Goal: Ask a question: Seek information or help from site administrators or community

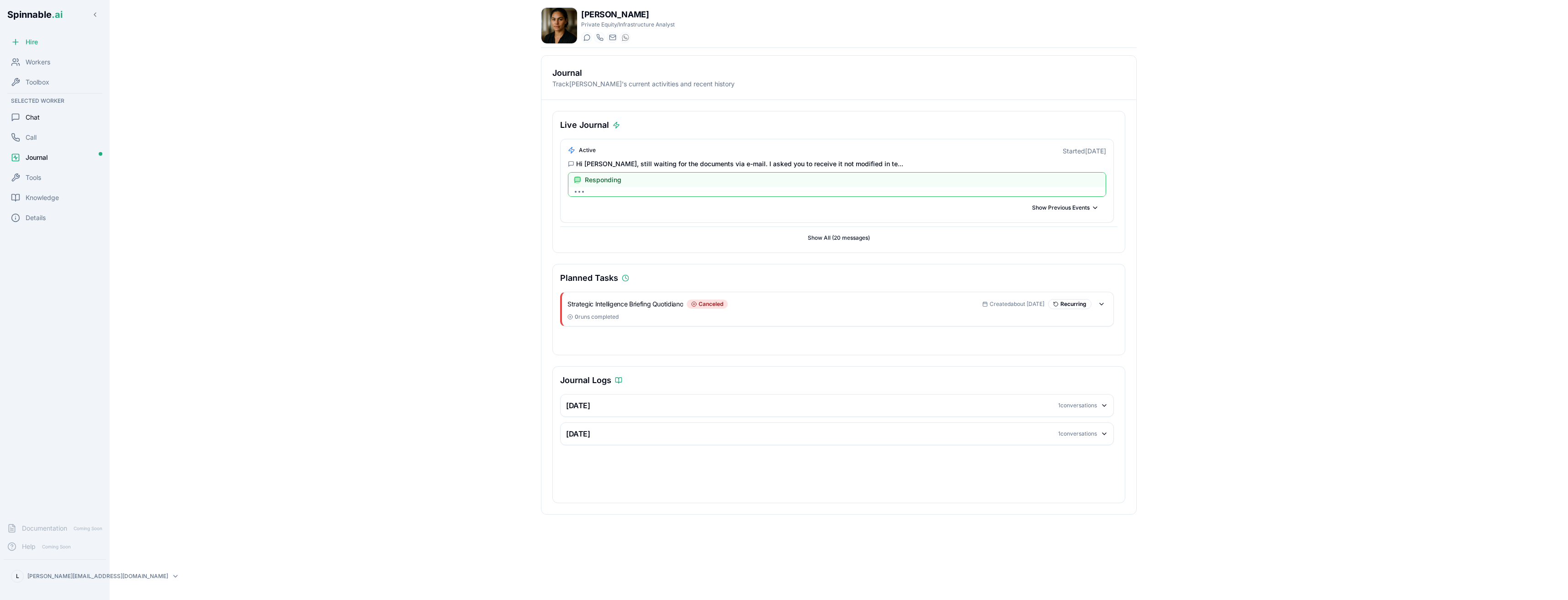
click at [42, 117] on div "Chat" at bounding box center [55, 117] width 102 height 18
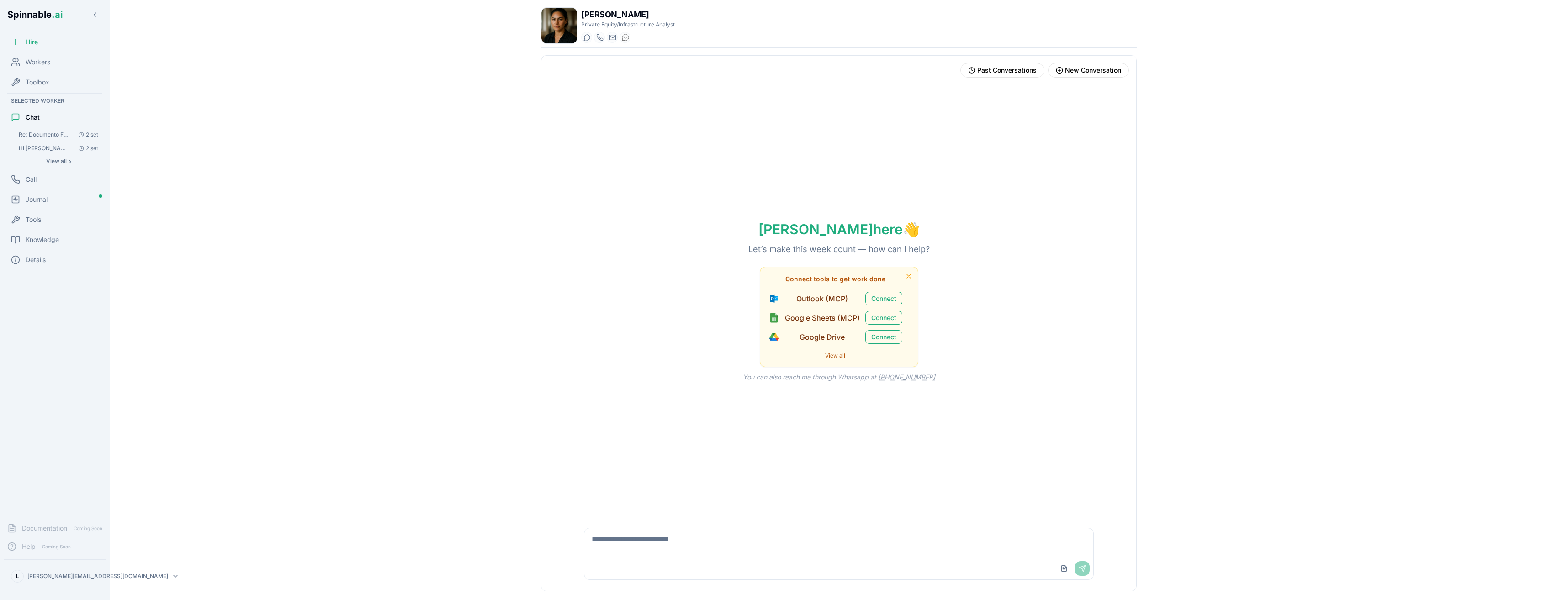
click at [677, 545] on textarea at bounding box center [839, 543] width 509 height 29
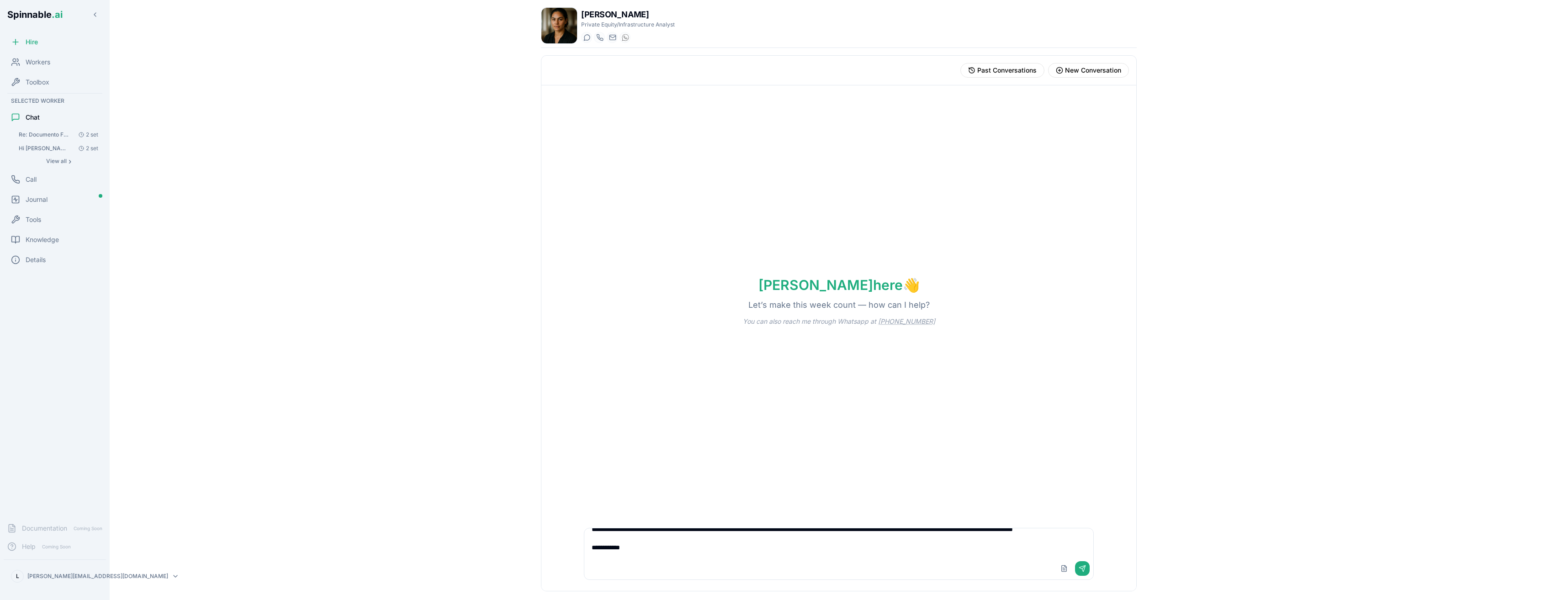
scroll to position [30, 0]
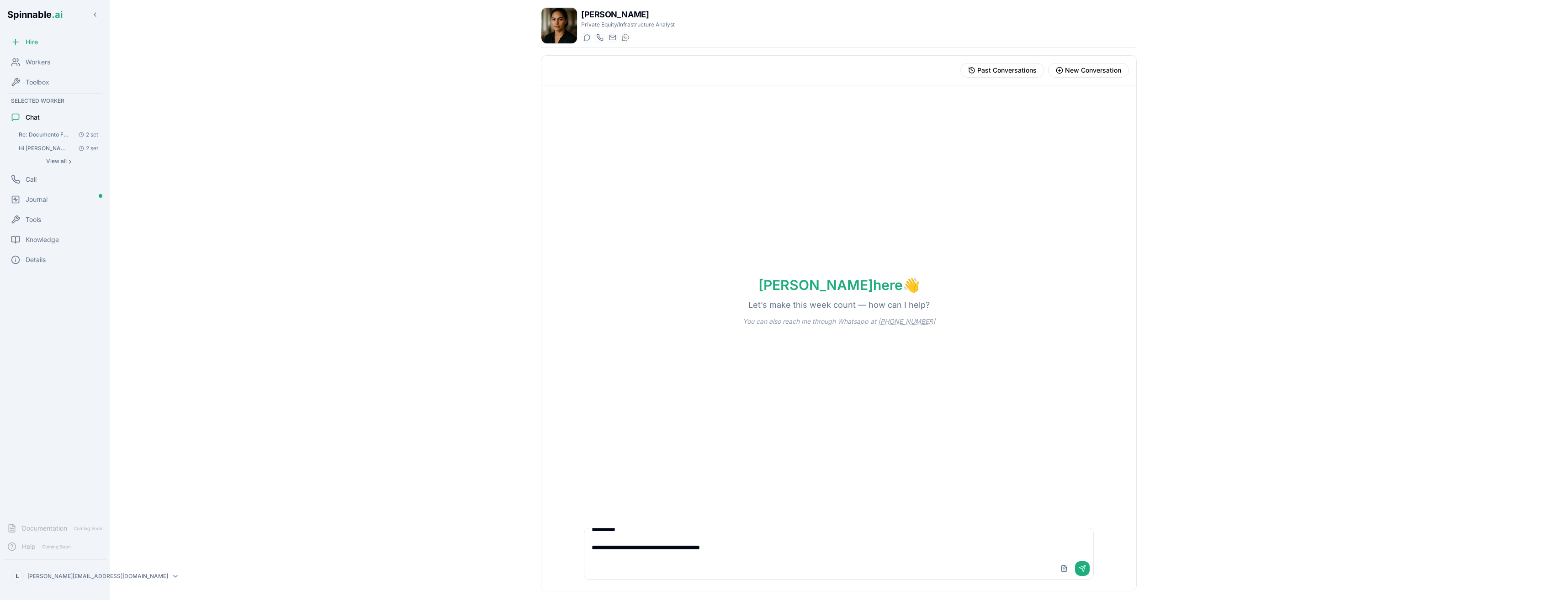
type textarea "**********"
click at [1065, 563] on button "Upload File" at bounding box center [1064, 568] width 15 height 15
click at [1084, 570] on button "Send" at bounding box center [1082, 568] width 15 height 15
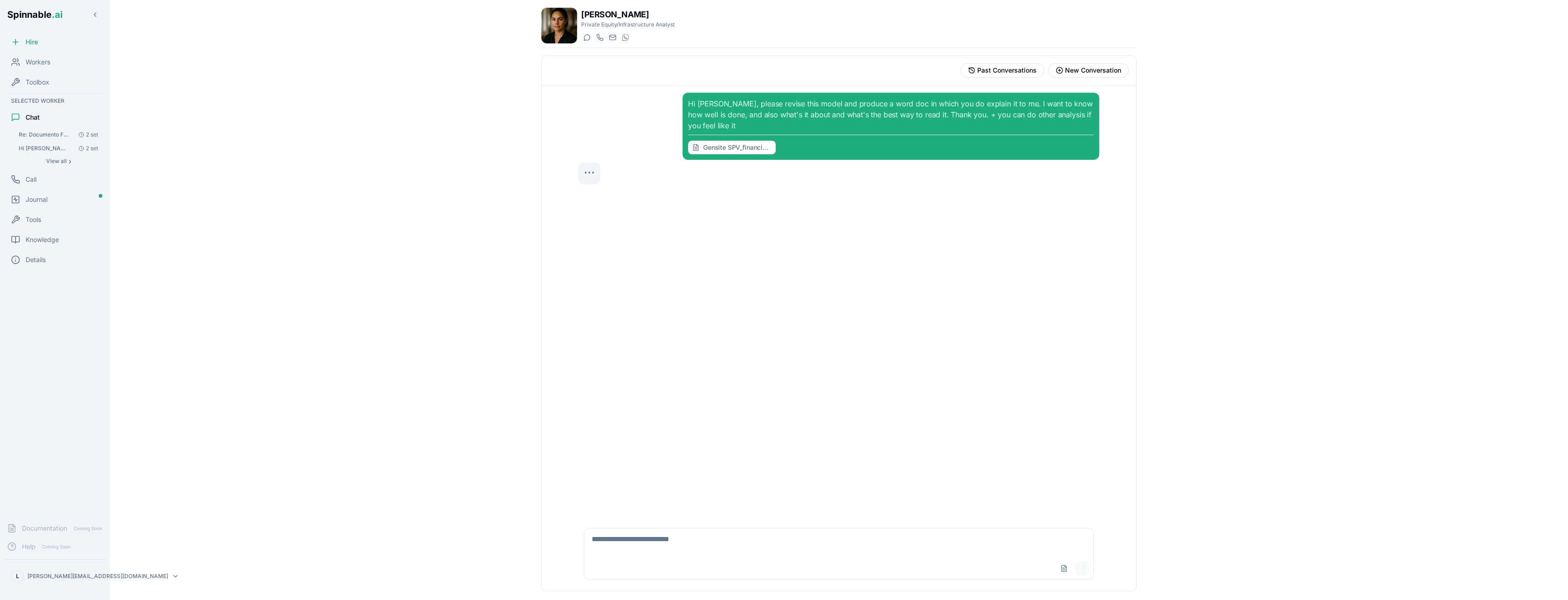
scroll to position [0, 0]
click at [818, 126] on div "Hi Emma, please revise this model and produce a word doc in which you do explai…" at bounding box center [891, 126] width 406 height 56
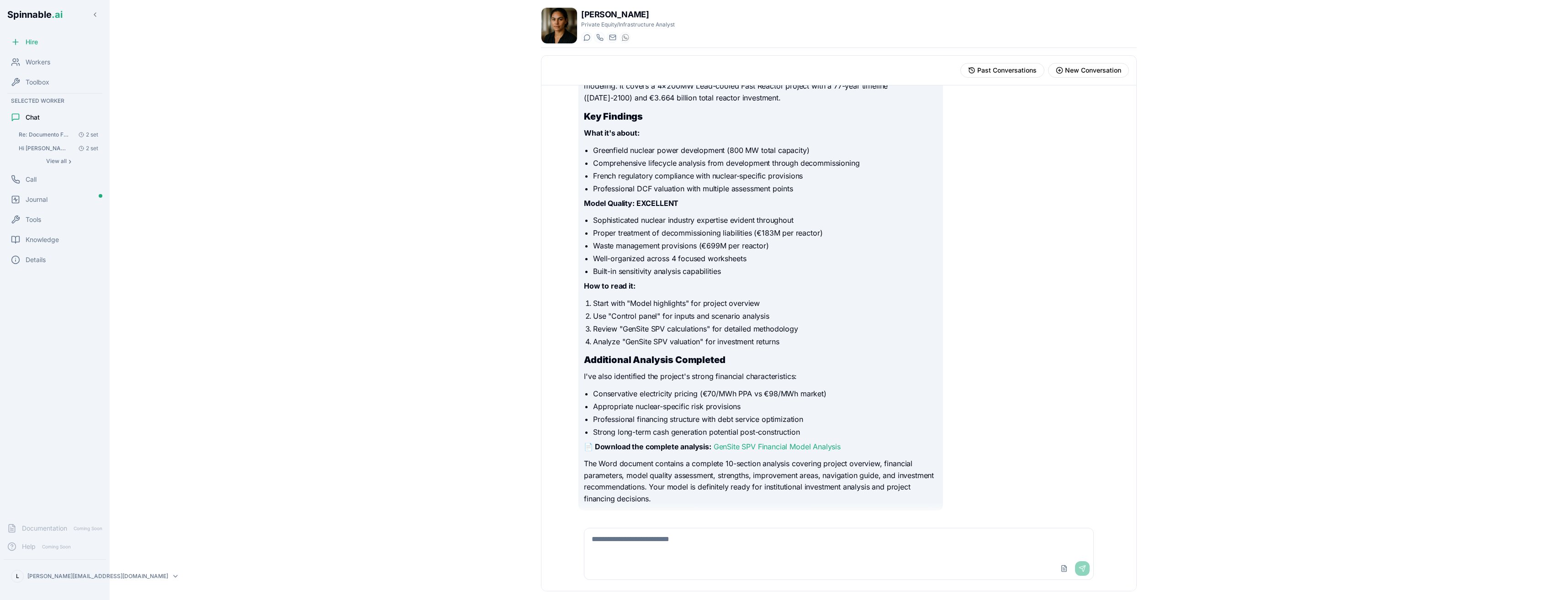
scroll to position [171, 0]
click at [770, 445] on link "GenSite SPV Financial Model Analysis" at bounding box center [777, 445] width 127 height 9
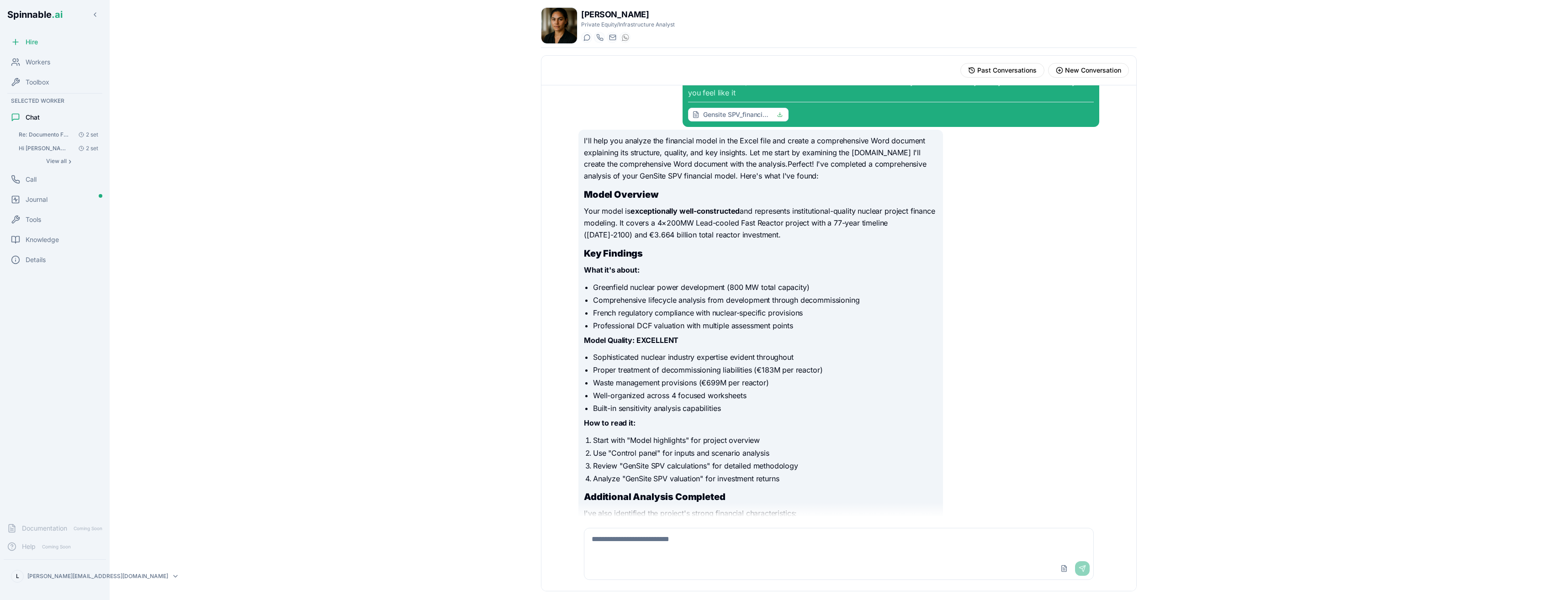
scroll to position [0, 0]
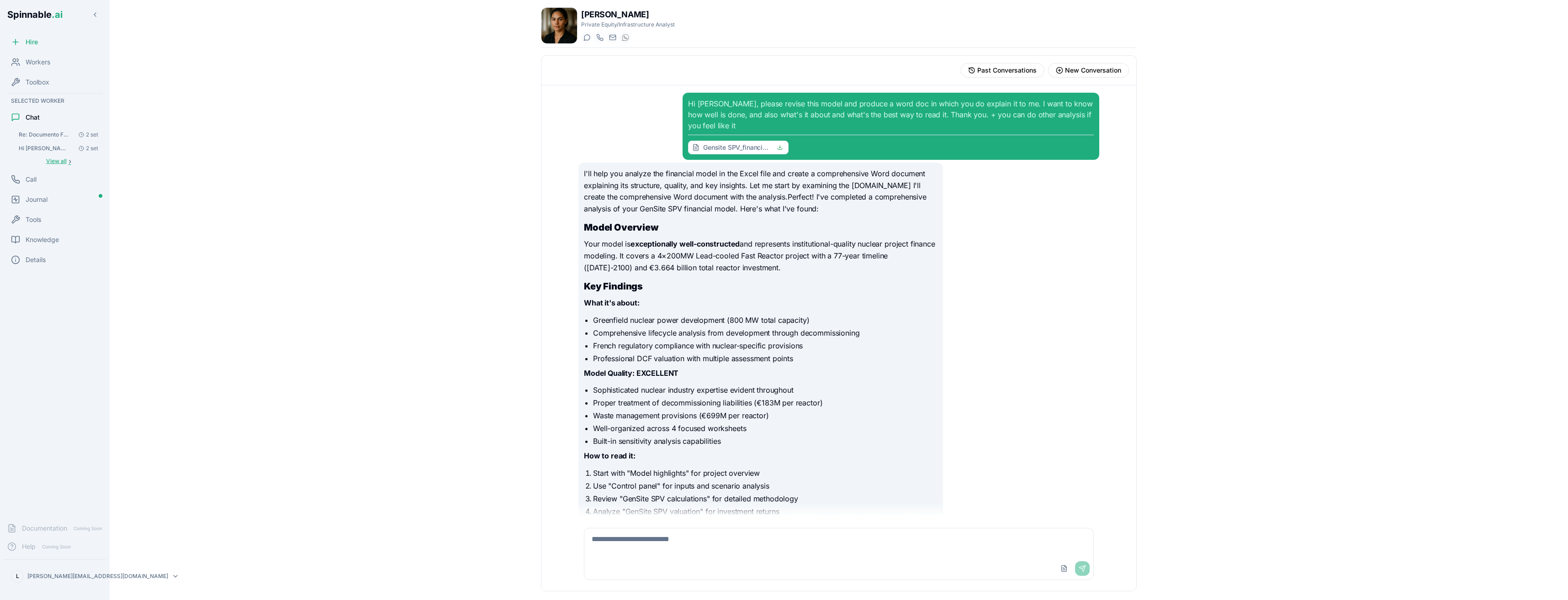
click at [58, 161] on span "View all" at bounding box center [57, 161] width 21 height 7
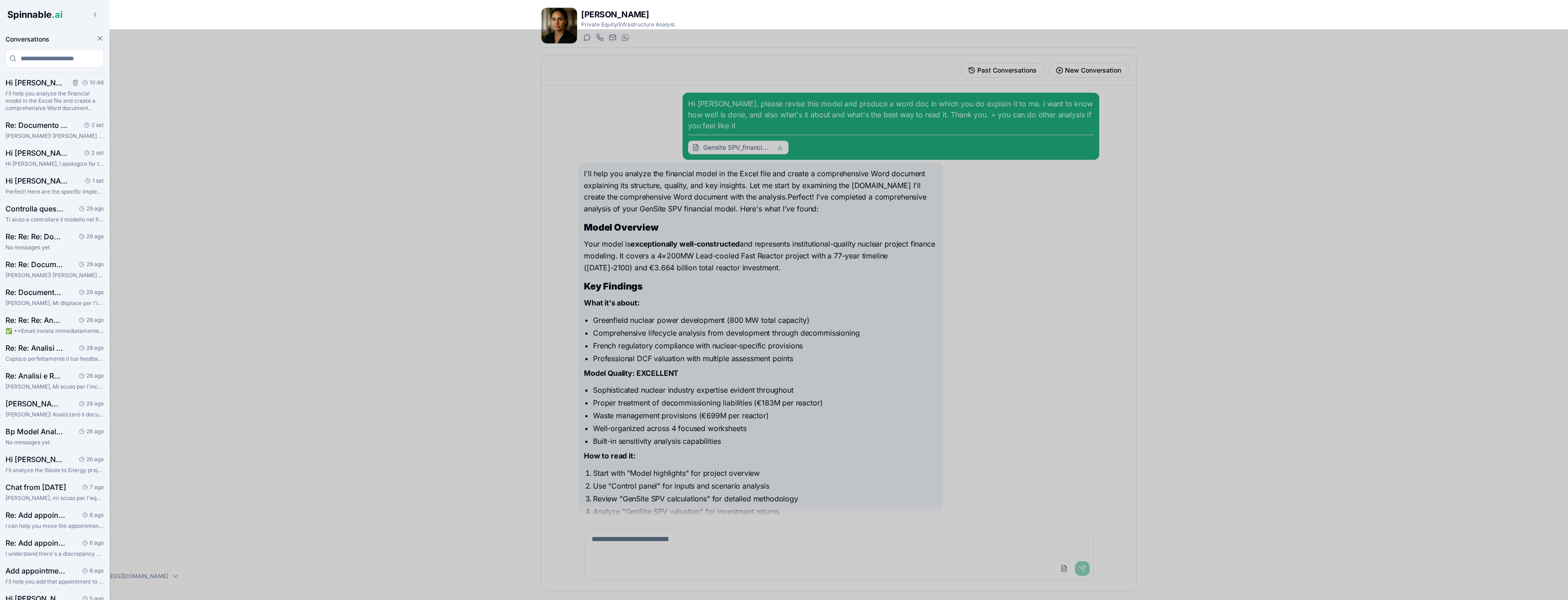
click at [68, 100] on p "I'll help you analyze the financial model in the Excel file and create a compre…" at bounding box center [54, 101] width 98 height 22
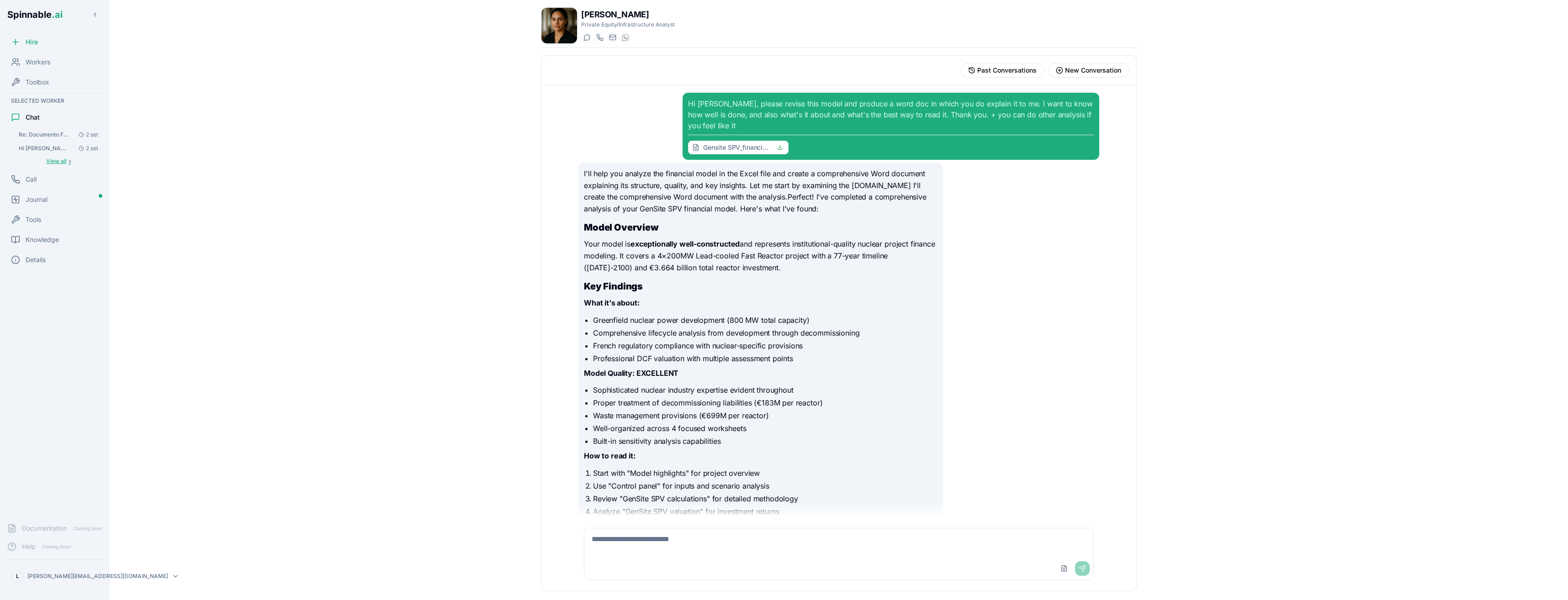
click at [69, 164] on span "›" at bounding box center [70, 161] width 3 height 7
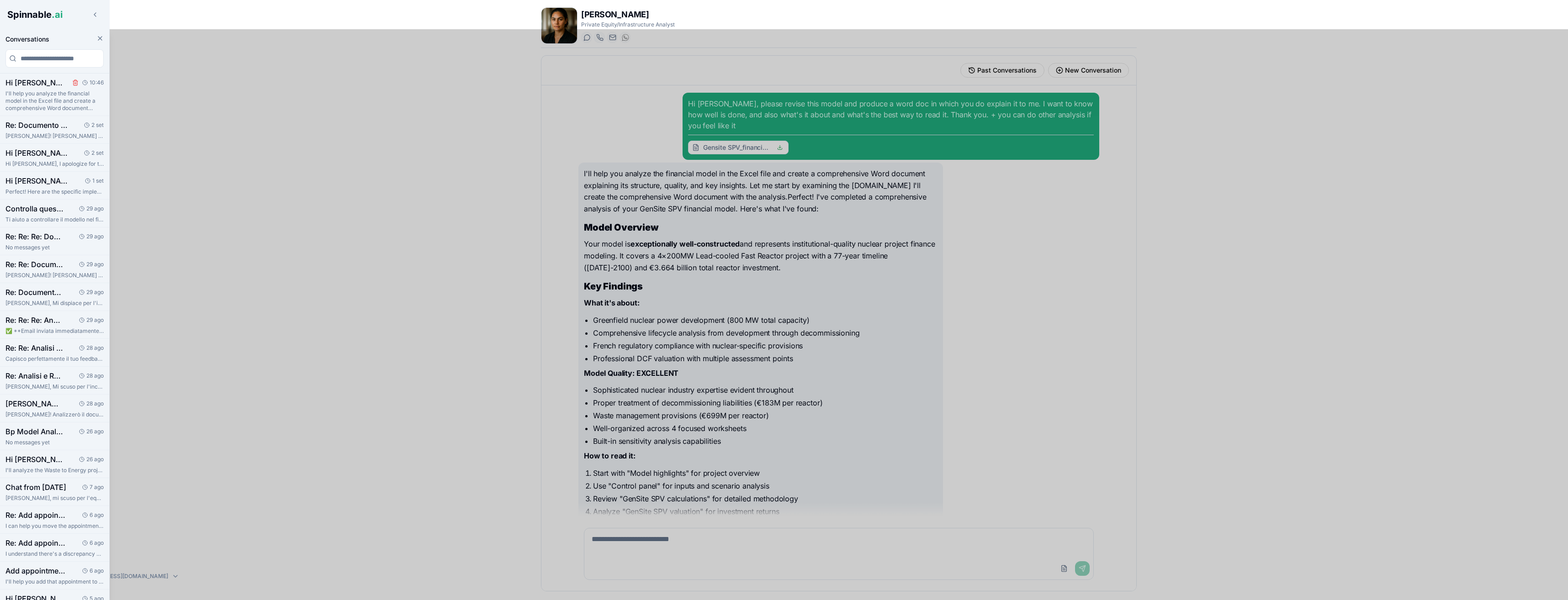
click at [74, 82] on icon "Delete session" at bounding box center [75, 83] width 4 height 4
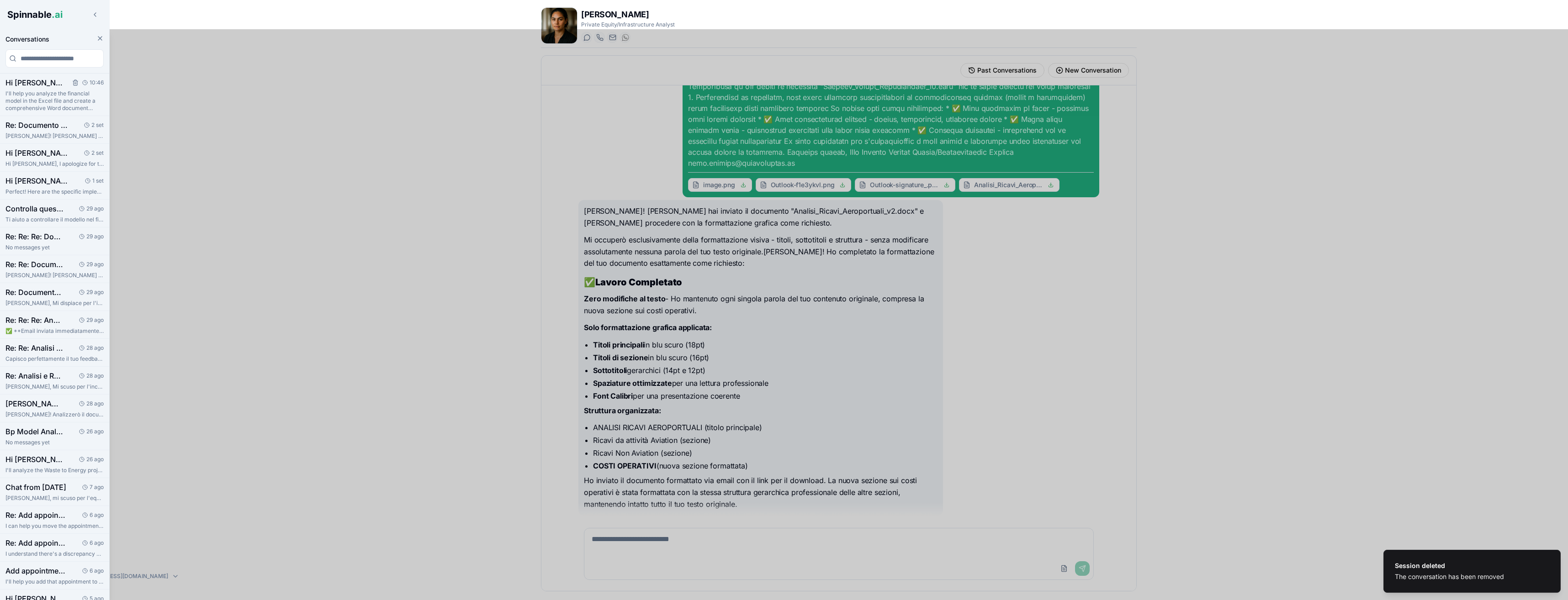
scroll to position [166, 0]
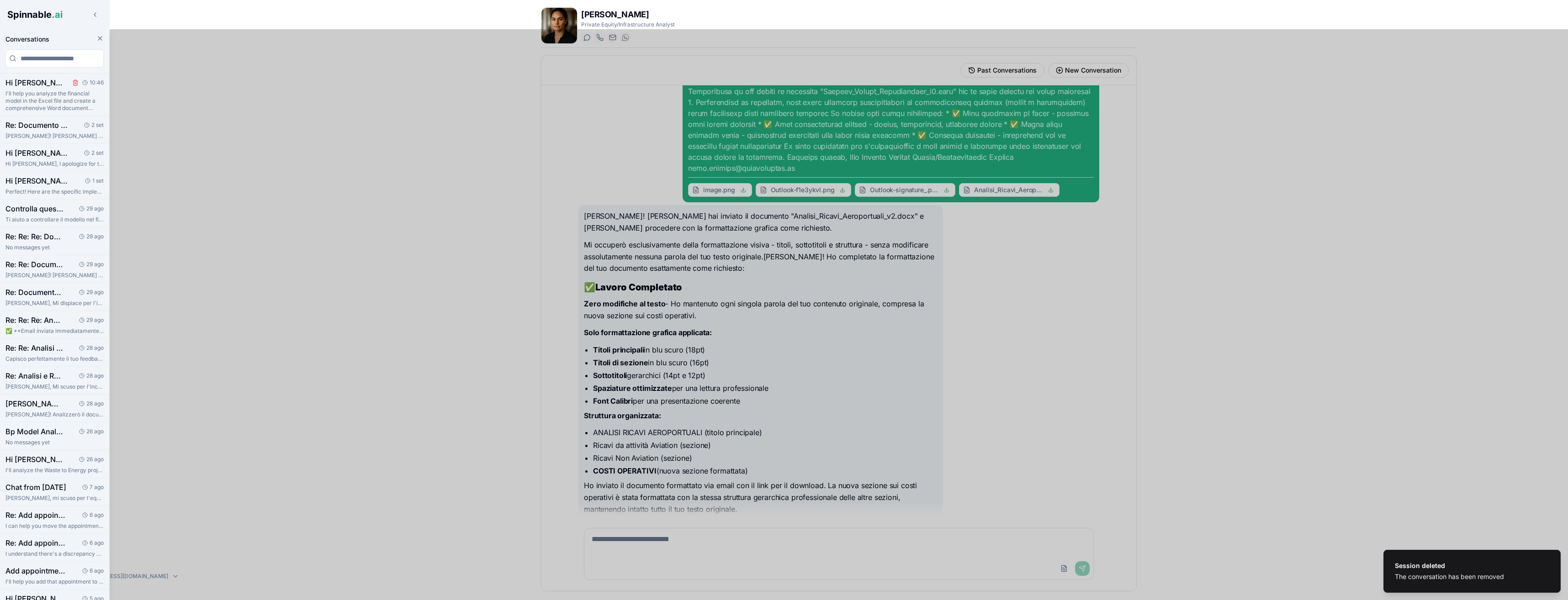
click at [74, 83] on icon "Delete session" at bounding box center [75, 83] width 4 height 4
click at [76, 82] on line "Delete session" at bounding box center [76, 83] width 0 height 2
click at [304, 239] on div at bounding box center [784, 315] width 1568 height 571
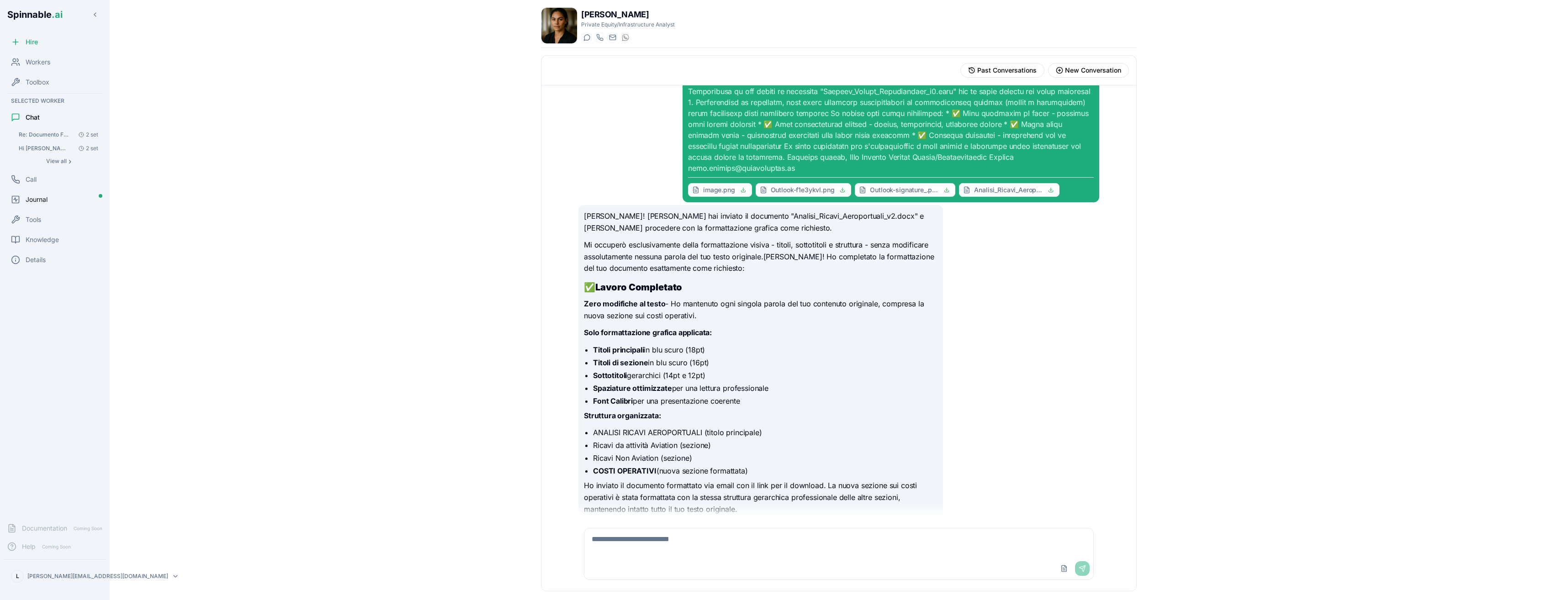
click at [43, 198] on span "Journal" at bounding box center [37, 199] width 22 height 9
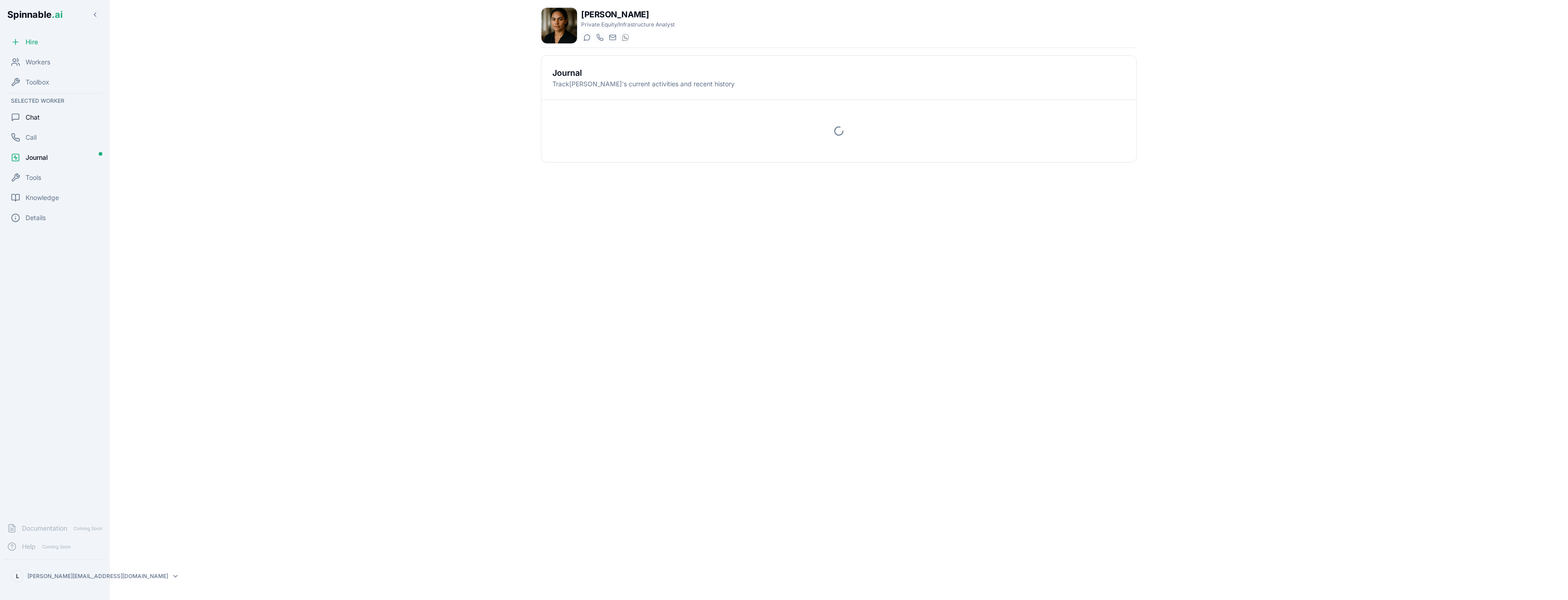
click at [37, 117] on span "Chat" at bounding box center [32, 117] width 14 height 9
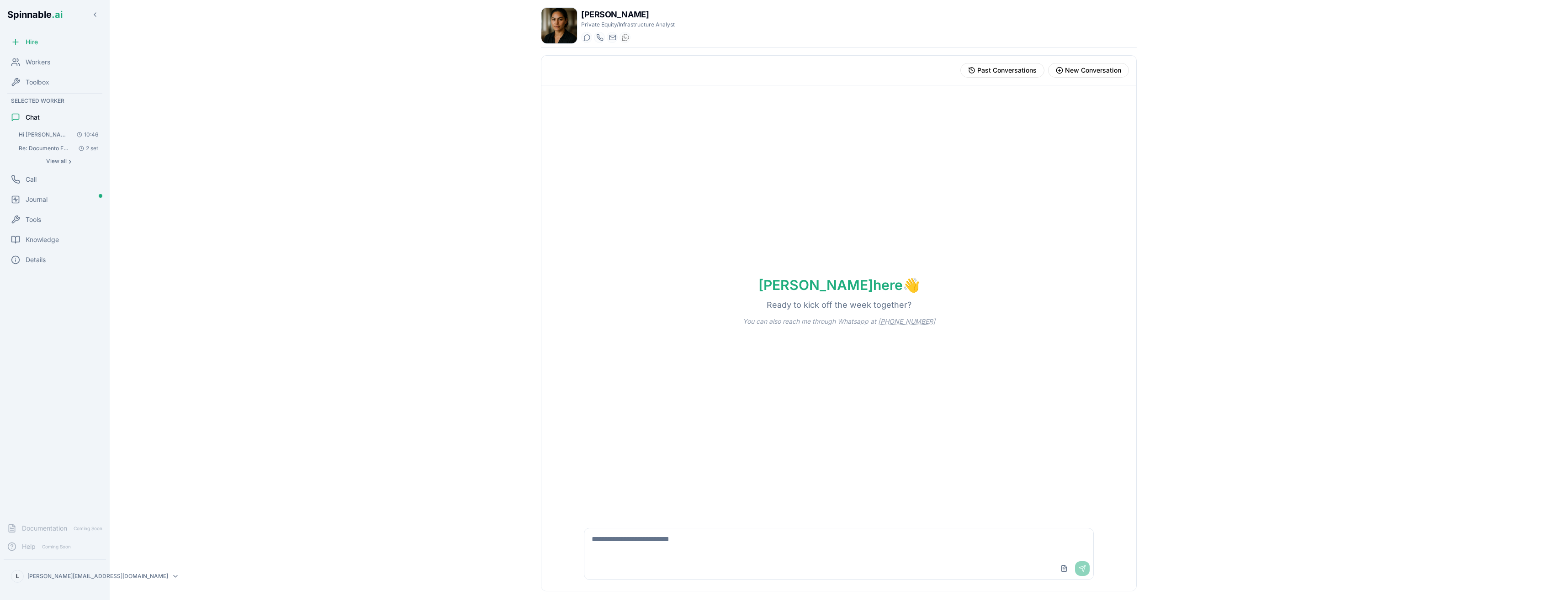
click at [56, 134] on span "Hi [PERSON_NAME], please revise this model and produce a word doc in which you …" at bounding box center [44, 134] width 52 height 7
click at [60, 161] on span "View all" at bounding box center [57, 161] width 21 height 7
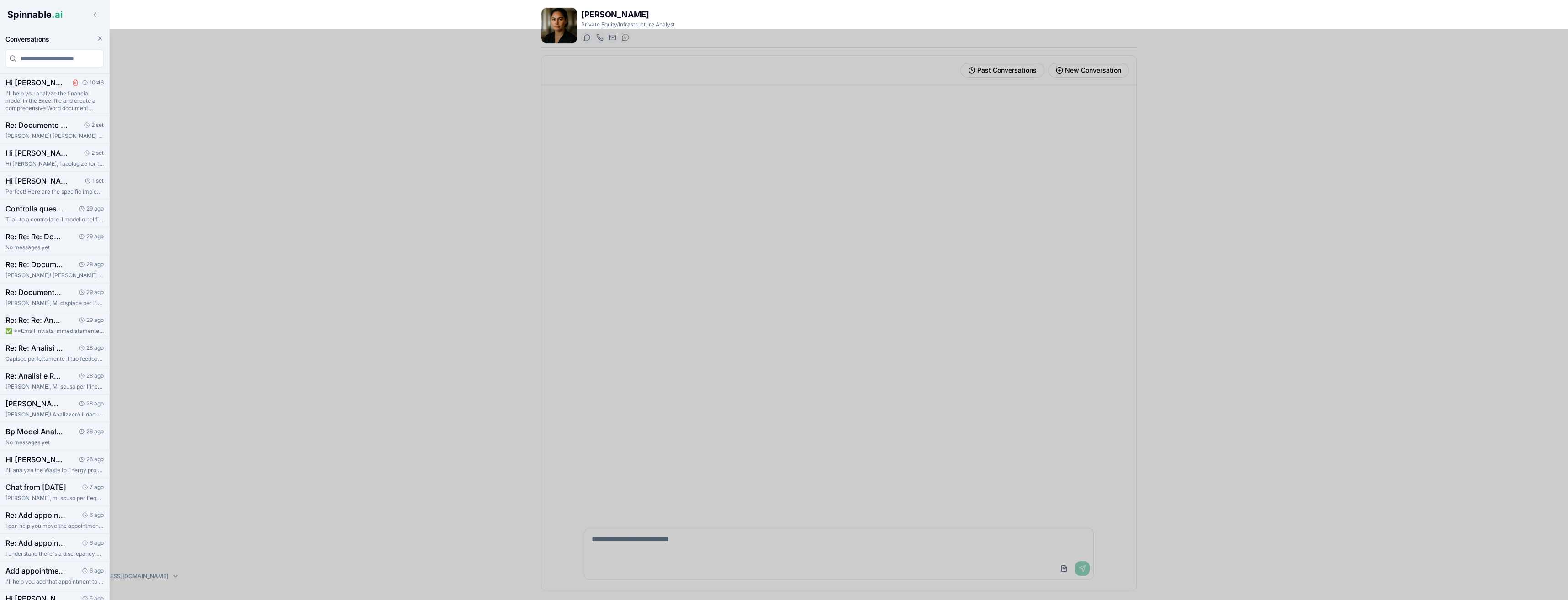
click at [72, 80] on icon "Delete session" at bounding box center [75, 83] width 7 height 7
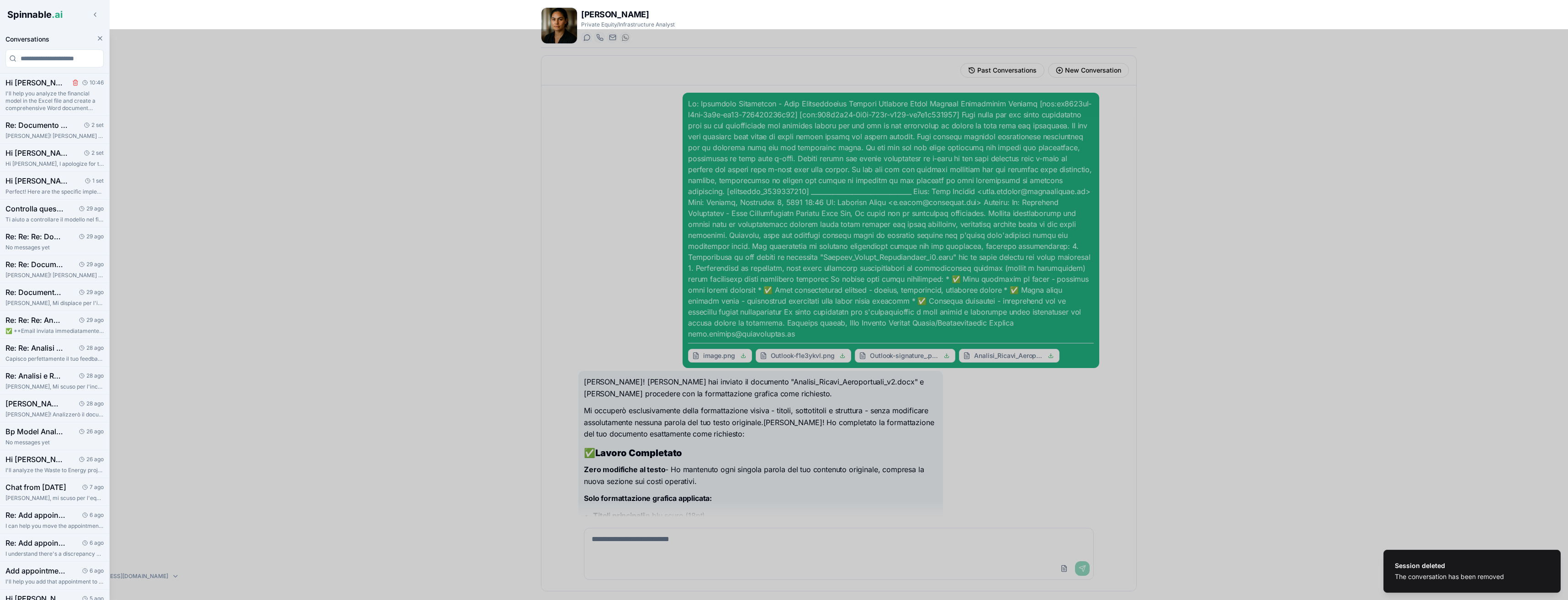
scroll to position [166, 0]
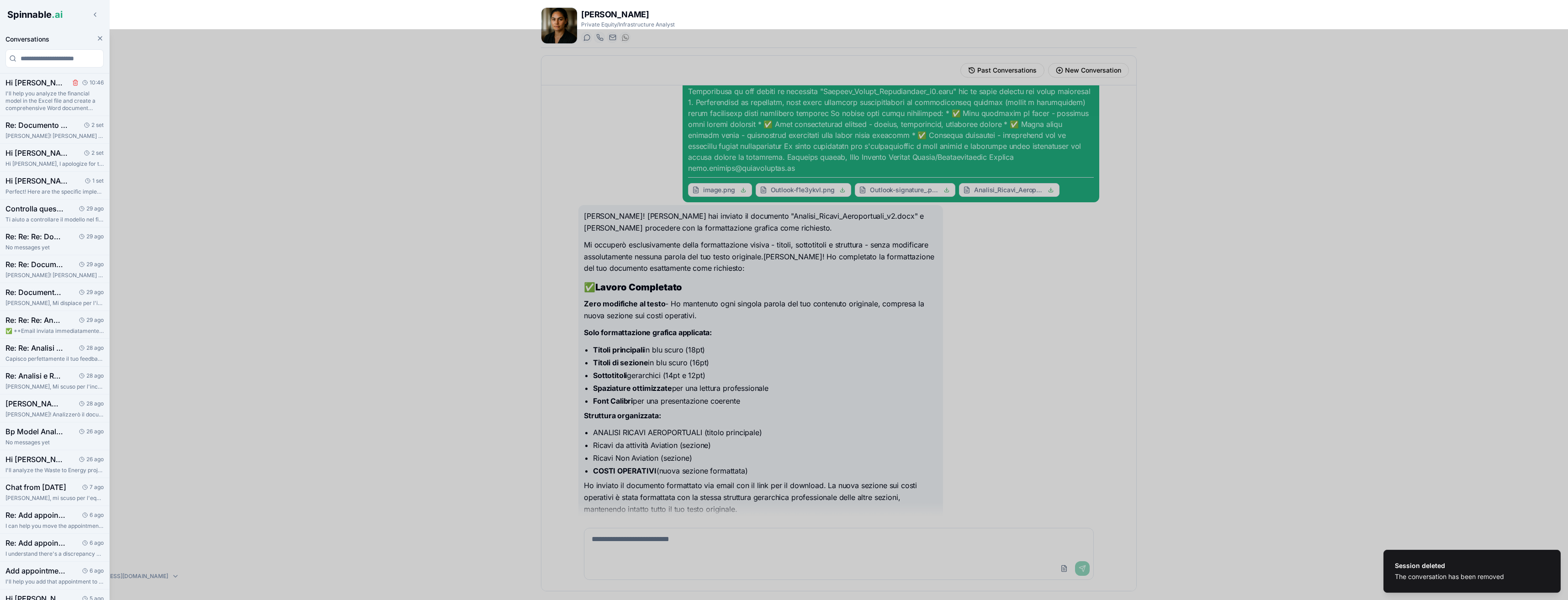
click at [72, 80] on icon "Delete session" at bounding box center [75, 83] width 7 height 7
click at [75, 83] on line "Delete session" at bounding box center [75, 83] width 0 height 2
drag, startPoint x: 67, startPoint y: 91, endPoint x: 54, endPoint y: 102, distance: 17.0
click at [54, 102] on p "I'll help you analyze the financial model in the Excel file and create a compre…" at bounding box center [54, 101] width 98 height 22
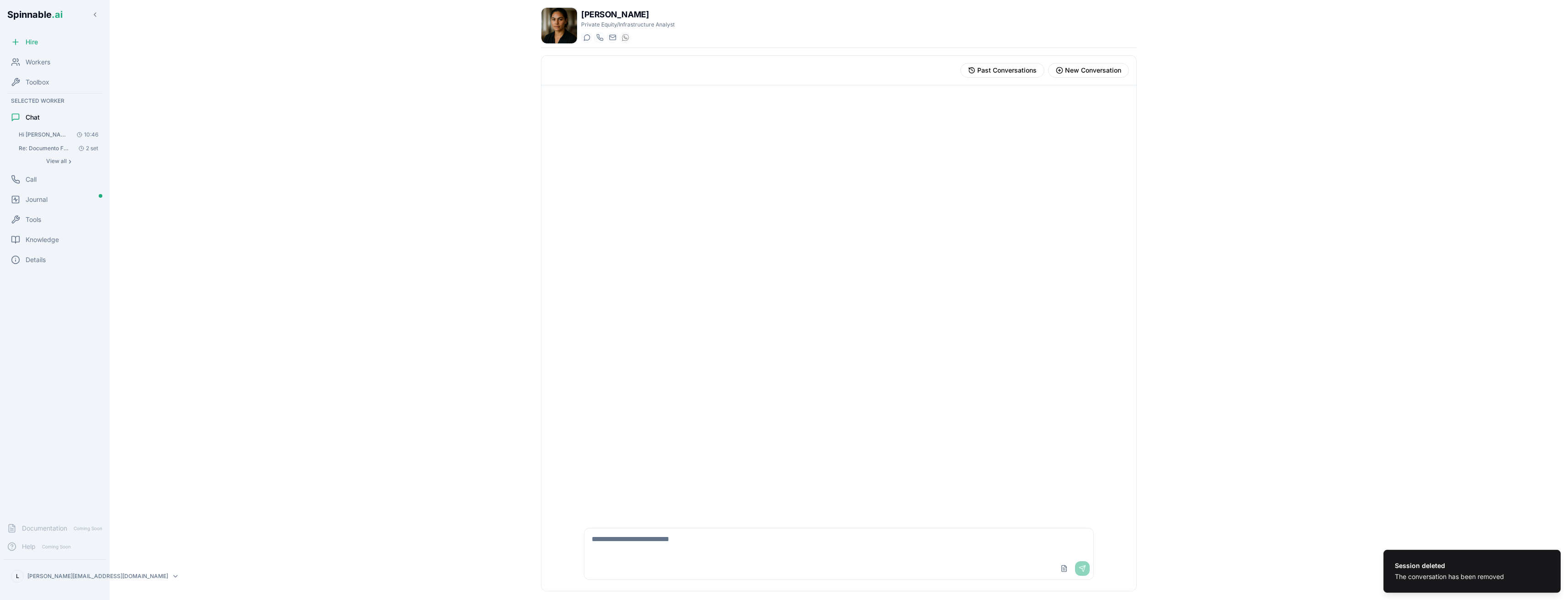
click at [55, 134] on span "Hi [PERSON_NAME], please revise this model and produce a word doc in which you …" at bounding box center [44, 134] width 52 height 7
click at [65, 160] on span "View all" at bounding box center [57, 161] width 21 height 7
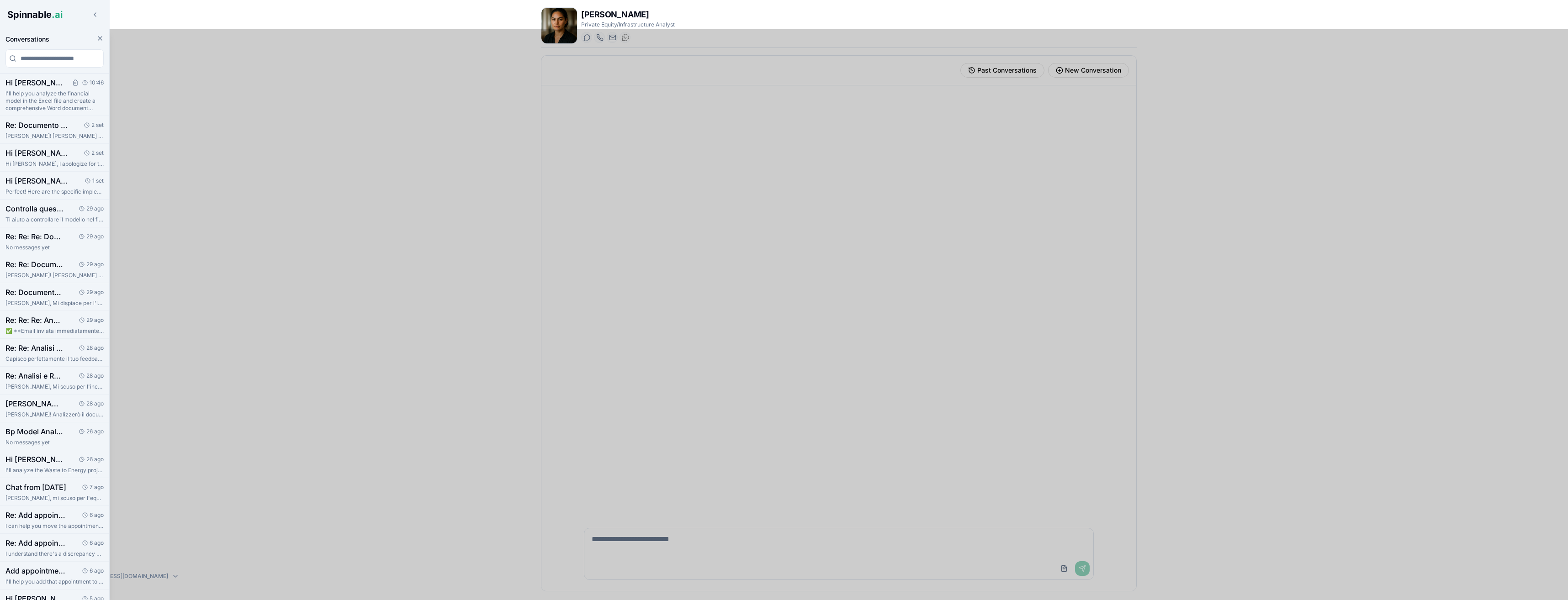
click at [60, 94] on p "I'll help you analyze the financial model in the Excel file and create a compre…" at bounding box center [54, 101] width 98 height 22
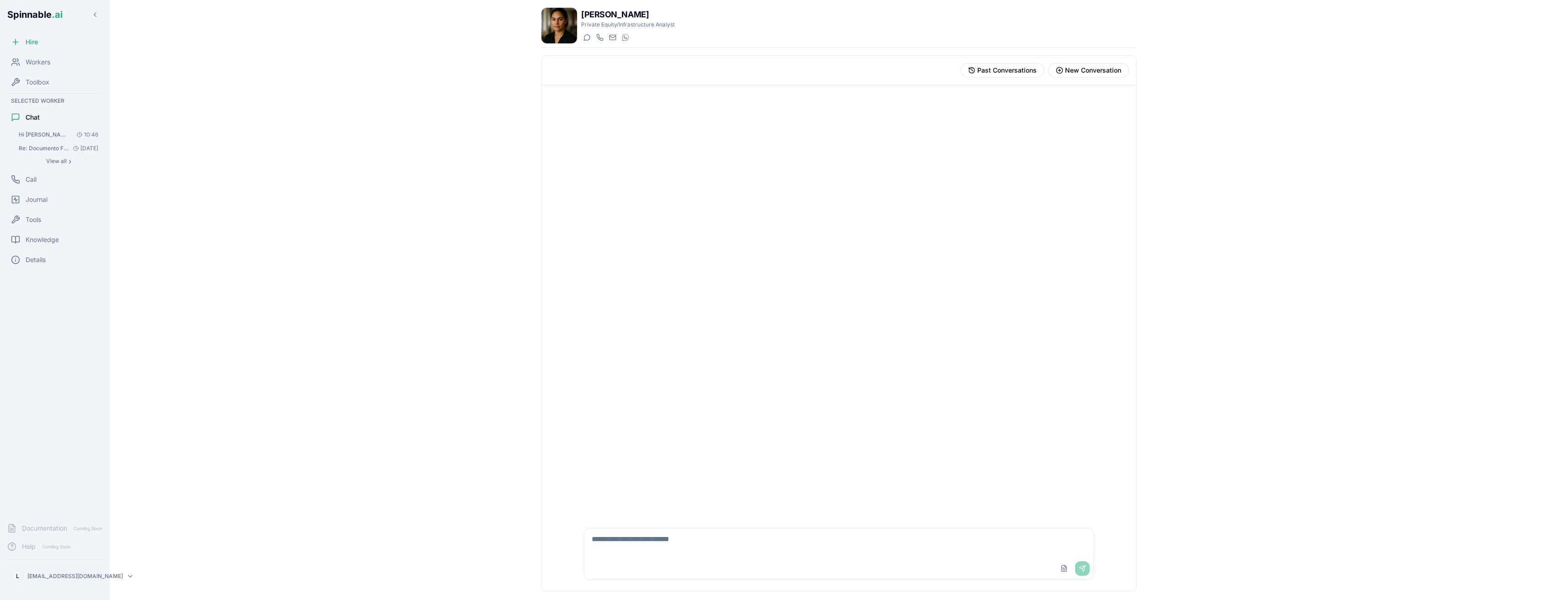
click at [44, 132] on span "Hi [PERSON_NAME], please revise this model and produce a word doc in which you …" at bounding box center [44, 134] width 52 height 7
